Goal: Task Accomplishment & Management: Complete application form

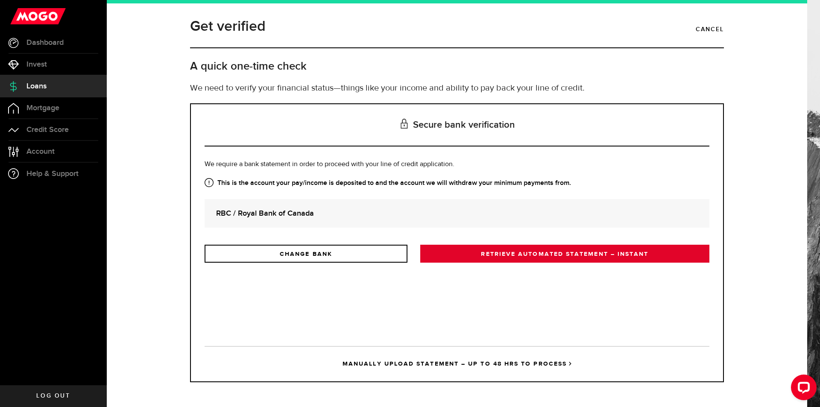
click at [480, 261] on link "RETRIEVE AUTOMATED STATEMENT – INSTANT" at bounding box center [564, 254] width 289 height 18
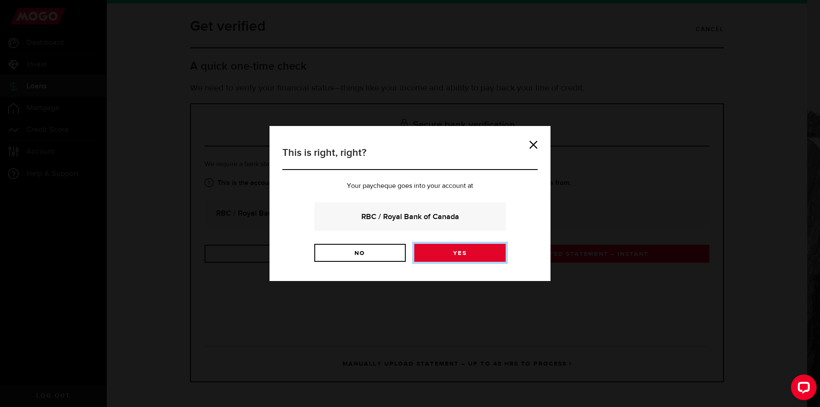
click at [461, 250] on link "Yes" at bounding box center [459, 253] width 91 height 18
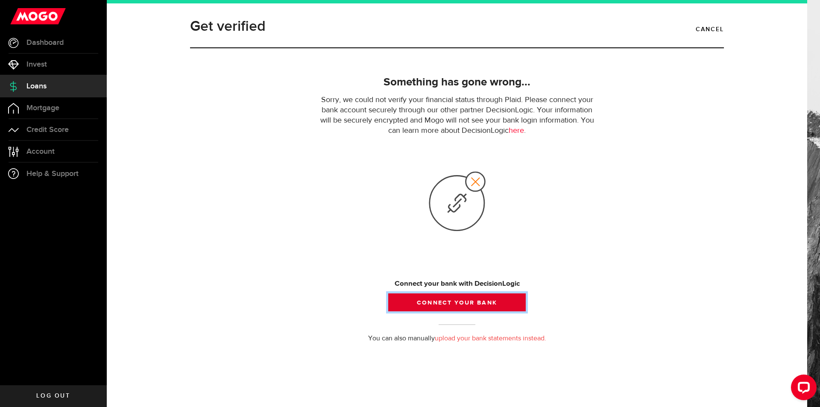
click at [429, 307] on button "Connect your bank" at bounding box center [457, 302] width 138 height 18
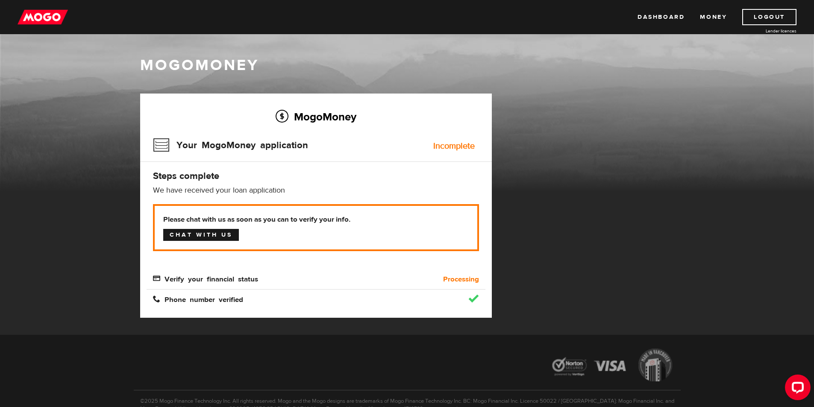
click at [213, 233] on link "Chat with us" at bounding box center [201, 235] width 76 height 12
click at [449, 148] on div "Incomplete" at bounding box center [453, 146] width 41 height 9
click at [451, 148] on div "Incomplete" at bounding box center [453, 146] width 41 height 9
